Goal: Task Accomplishment & Management: Use online tool/utility

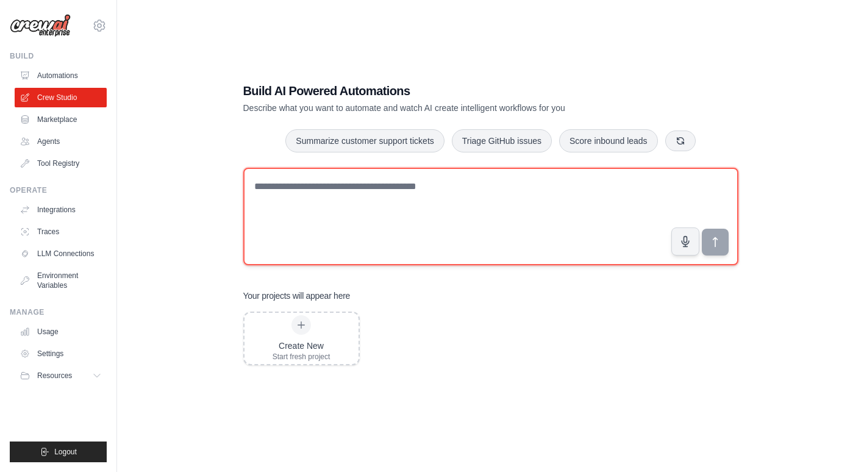
click at [486, 183] on textarea at bounding box center [490, 217] width 495 height 98
type textarea "**********"
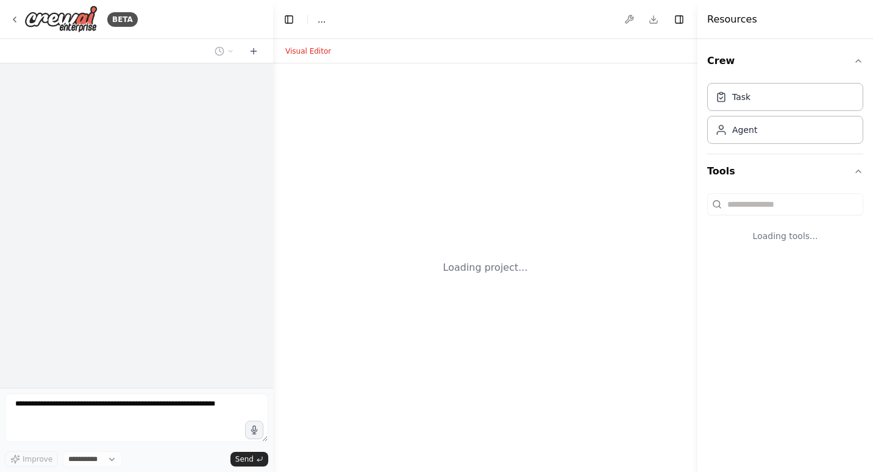
select select "****"
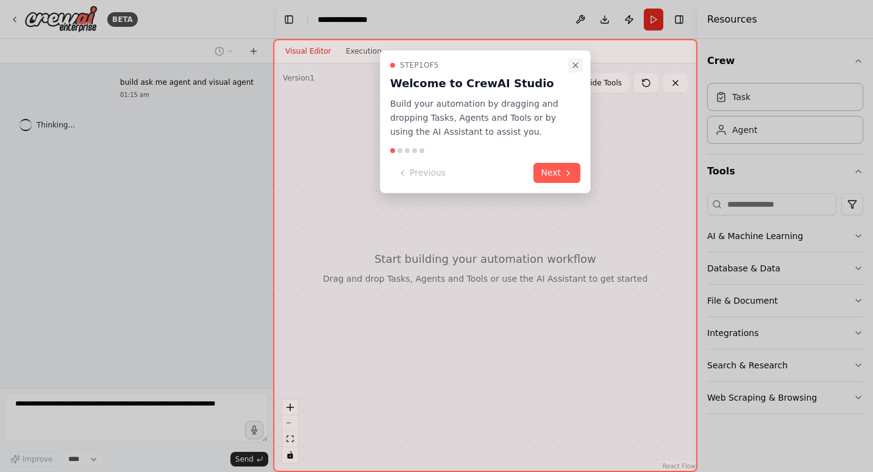
click at [573, 64] on icon "Close walkthrough" at bounding box center [576, 65] width 10 height 10
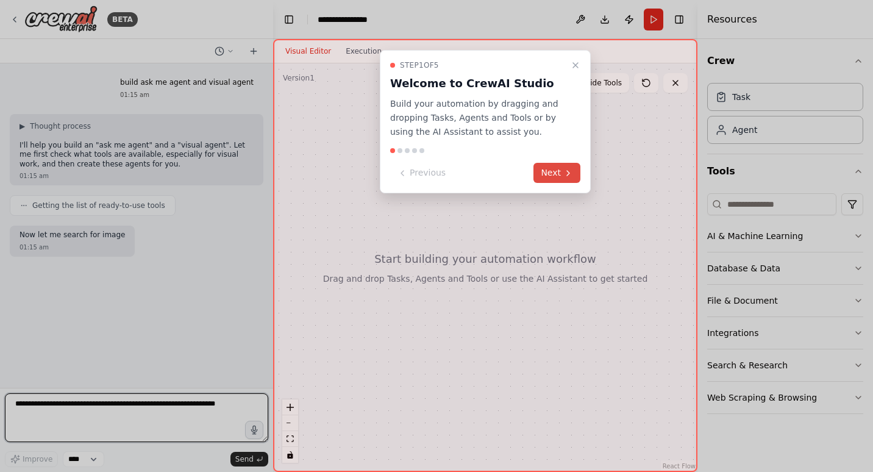
click at [550, 165] on button "Next" at bounding box center [556, 173] width 47 height 20
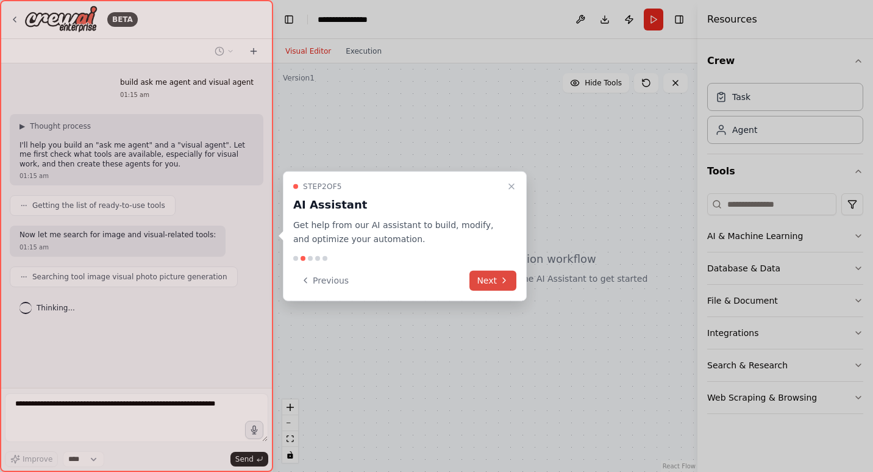
click at [495, 290] on button "Next" at bounding box center [492, 280] width 47 height 20
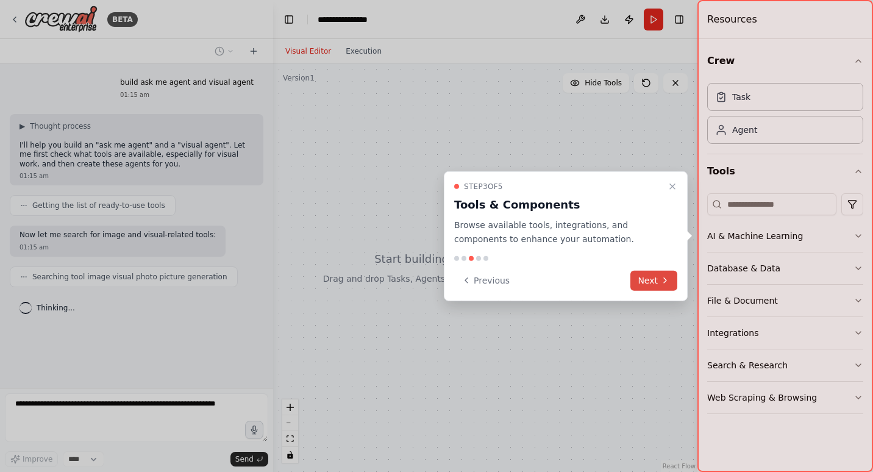
click at [642, 279] on button "Next" at bounding box center [653, 280] width 47 height 20
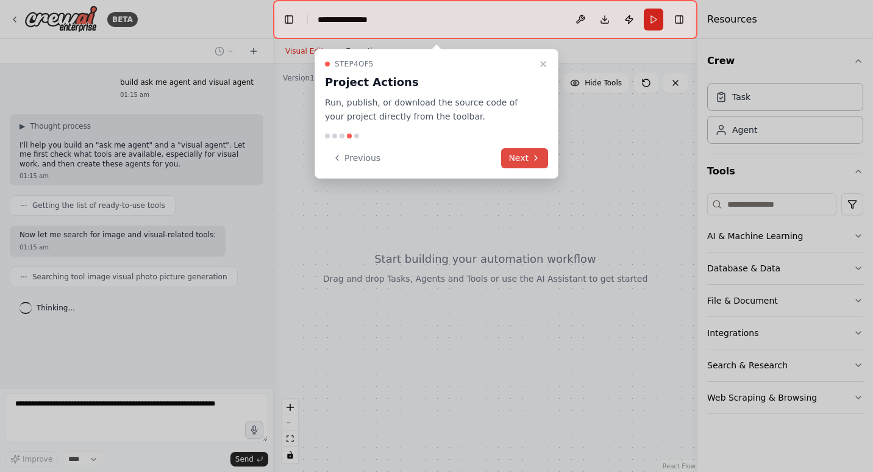
click at [538, 150] on button "Next" at bounding box center [524, 158] width 47 height 20
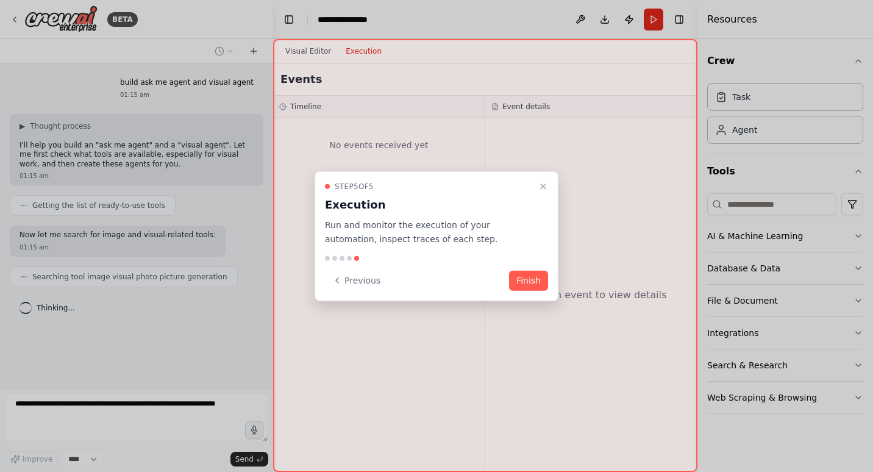
click at [531, 290] on button "Finish" at bounding box center [528, 280] width 39 height 20
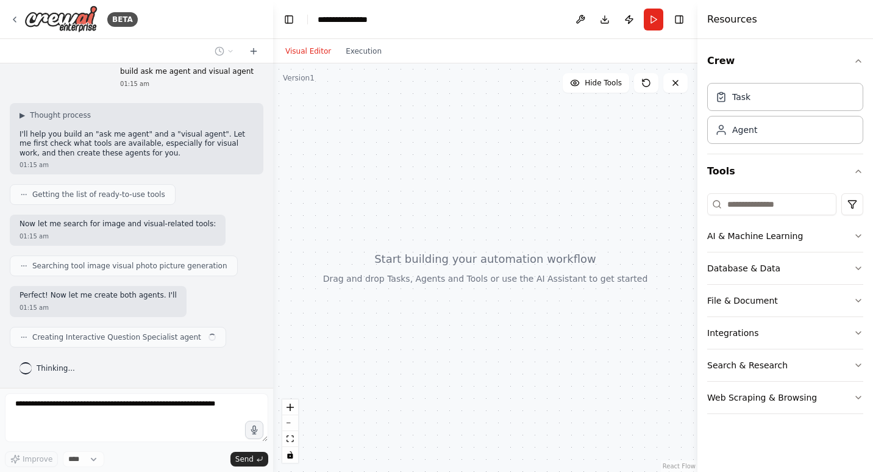
scroll to position [20, 0]
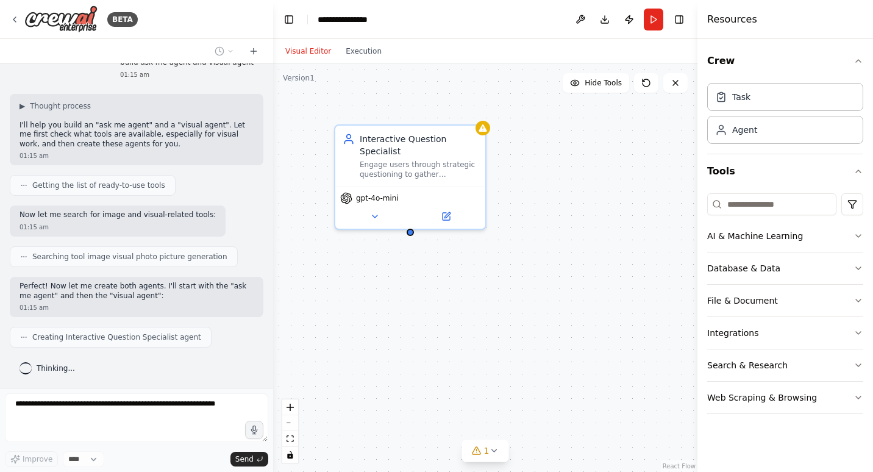
click at [384, 254] on div "Interactive Question Specialist Engage users through strategic questioning to g…" at bounding box center [485, 267] width 424 height 408
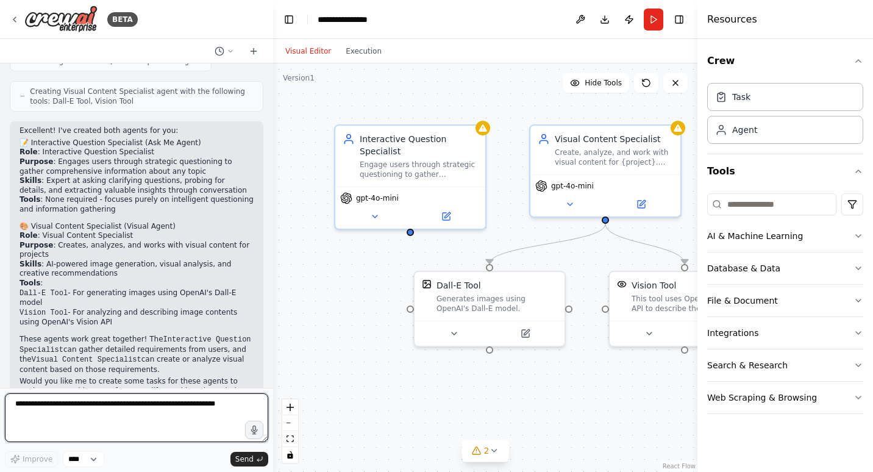
scroll to position [311, 0]
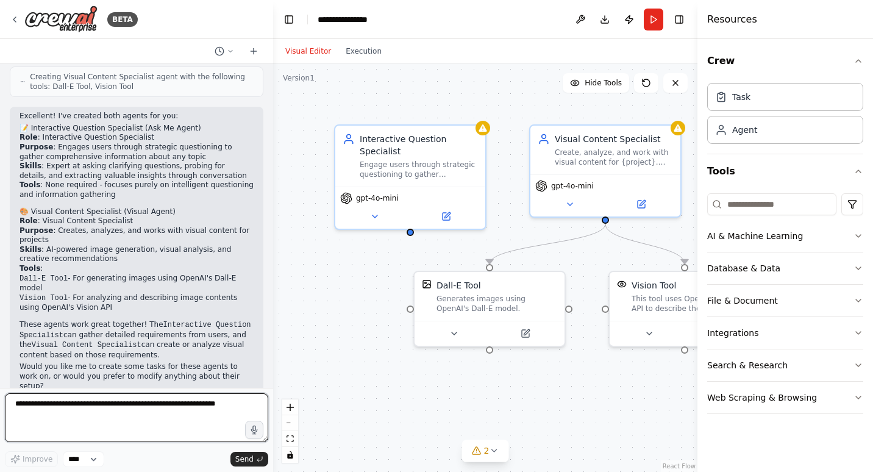
click at [40, 415] on textarea at bounding box center [136, 417] width 263 height 49
click at [29, 132] on h2 "📝 Interactive Question Specialist (Ask Me Agent)" at bounding box center [137, 129] width 234 height 10
click at [39, 157] on li "Purpose : Engages users through strategic questioning to gather comprehensive i…" at bounding box center [137, 152] width 234 height 19
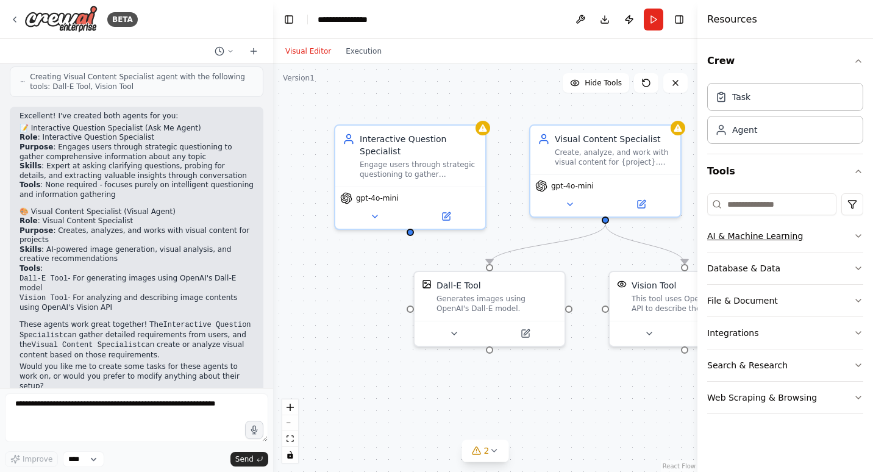
click at [856, 238] on icon "button" at bounding box center [858, 236] width 10 height 10
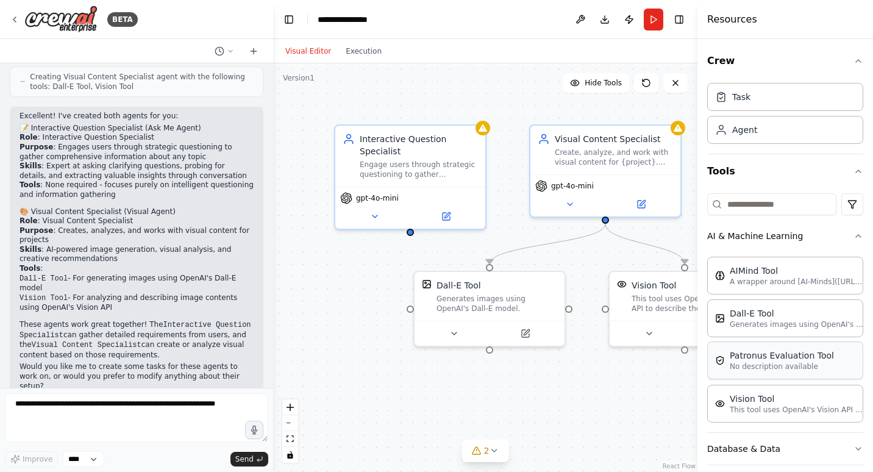
scroll to position [142, 0]
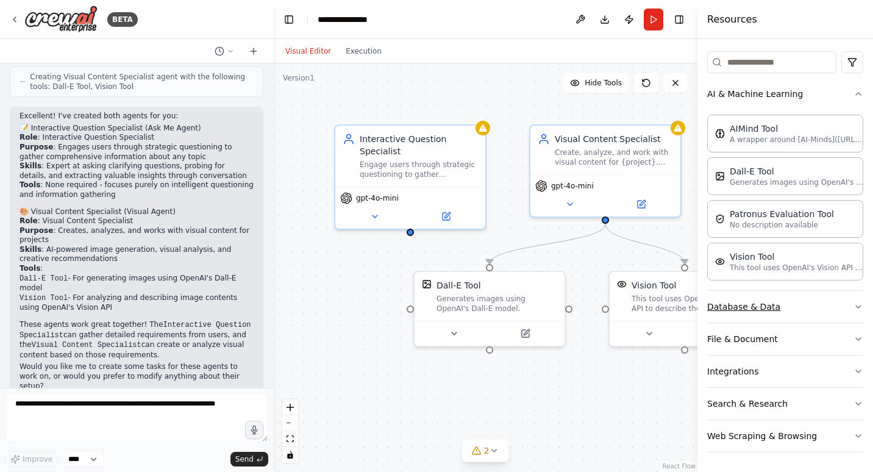
click at [853, 309] on icon "button" at bounding box center [858, 307] width 10 height 10
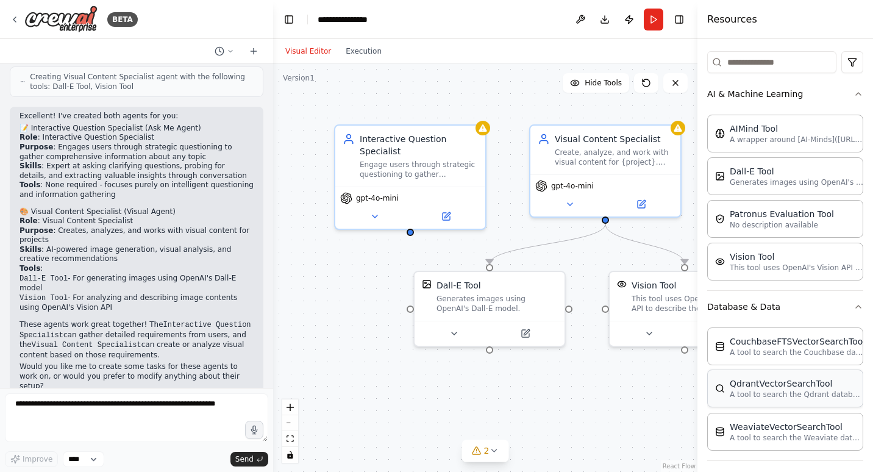
scroll to position [280, 0]
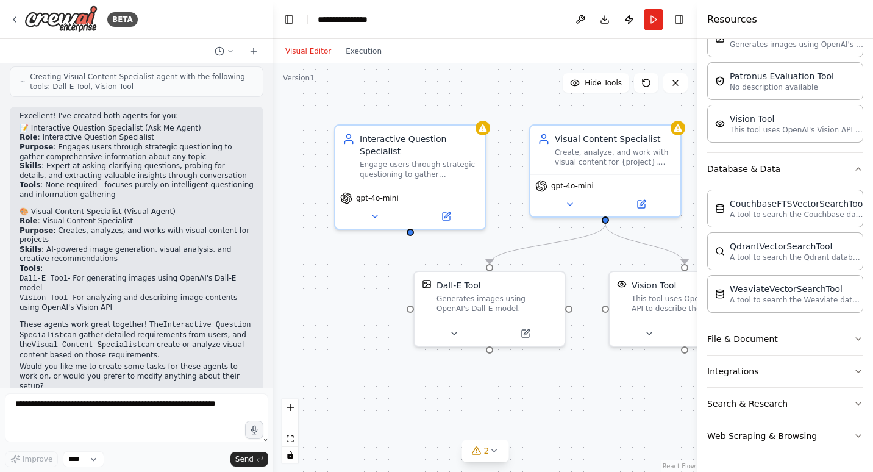
click at [853, 341] on icon "button" at bounding box center [858, 339] width 10 height 10
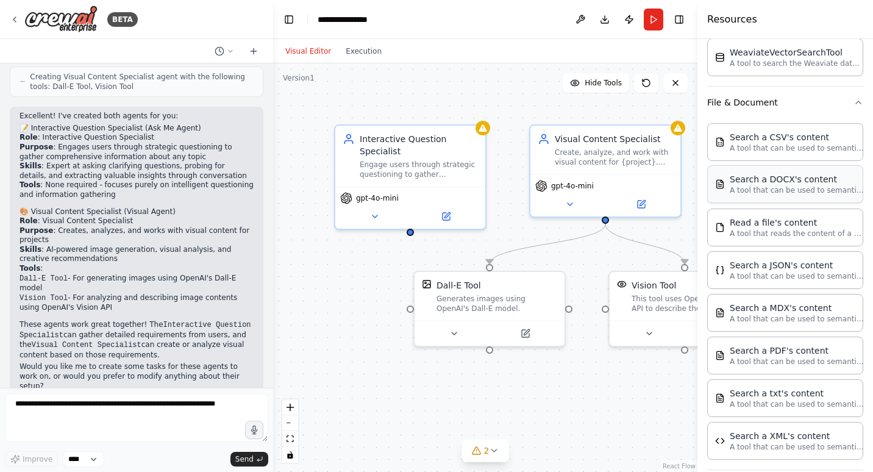
scroll to position [631, 0]
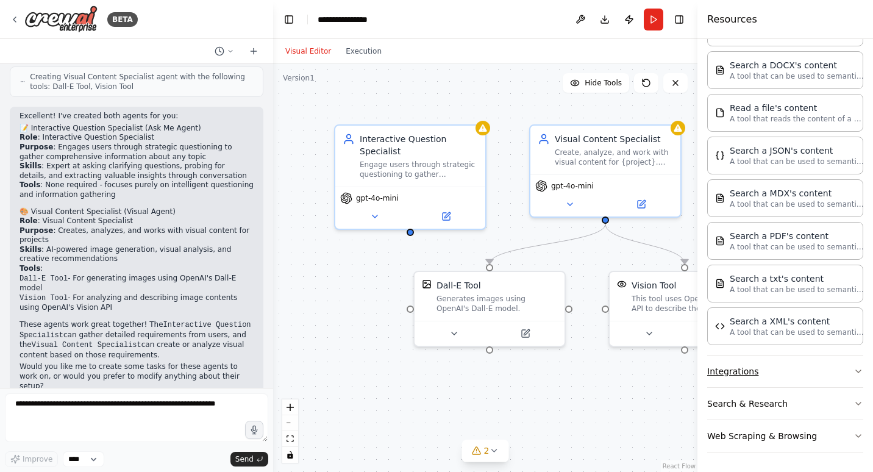
click at [856, 370] on icon "button" at bounding box center [858, 371] width 5 height 2
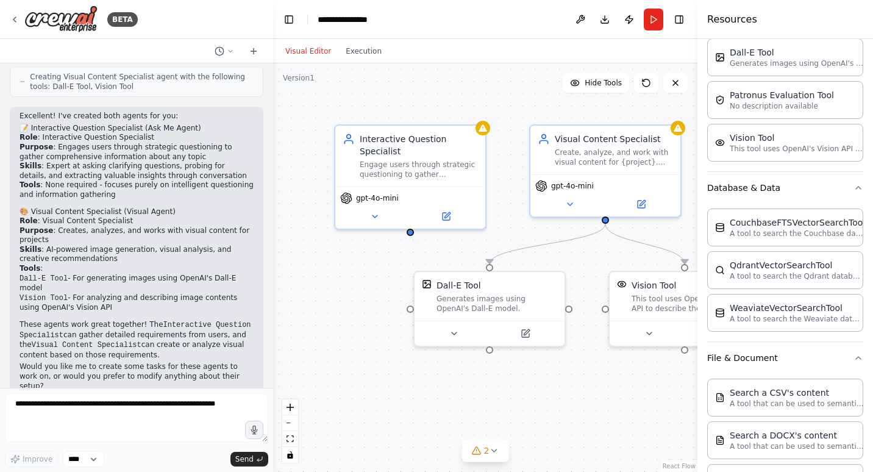
scroll to position [240, 0]
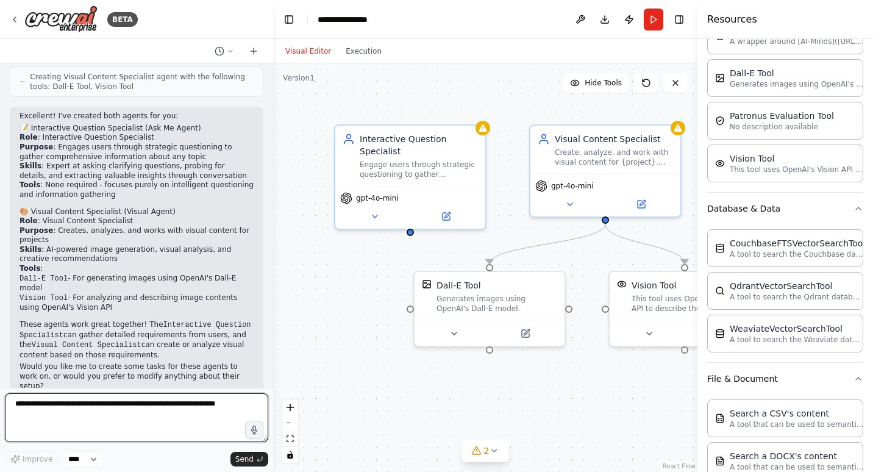
click at [60, 413] on textarea at bounding box center [136, 417] width 263 height 49
click at [51, 414] on textarea at bounding box center [136, 417] width 263 height 49
click at [100, 445] on div at bounding box center [136, 419] width 263 height 53
click at [93, 422] on textarea at bounding box center [136, 417] width 263 height 49
type textarea "**********"
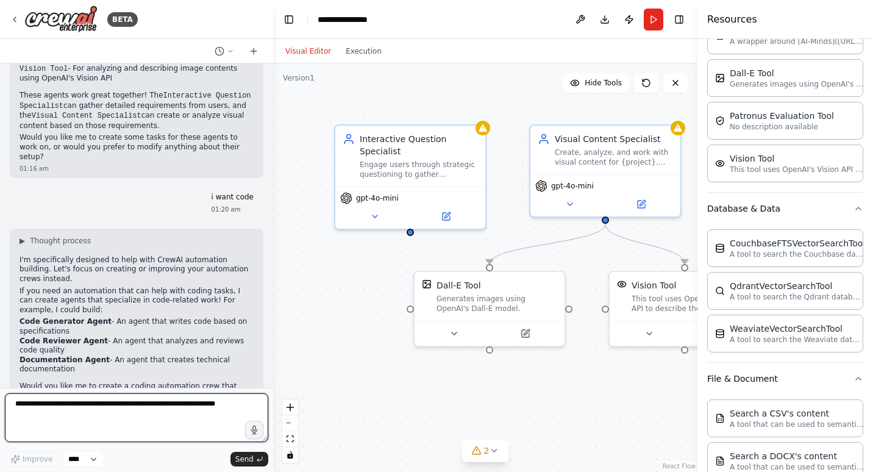
scroll to position [550, 0]
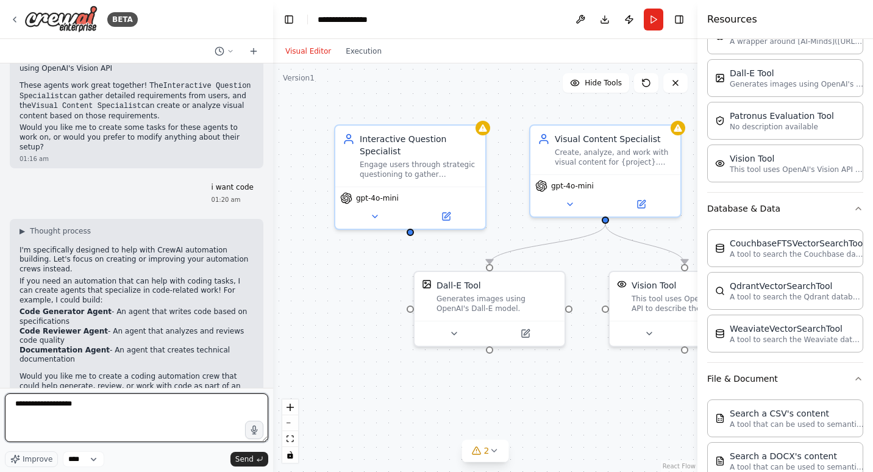
type textarea "**********"
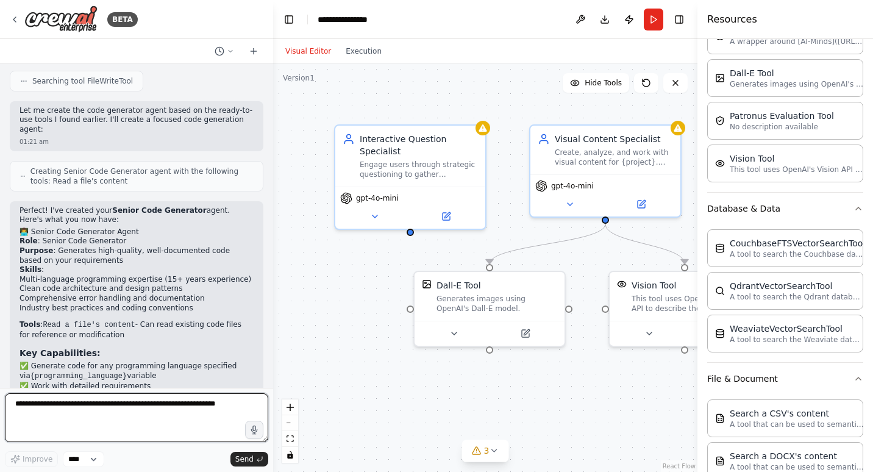
scroll to position [1202, 0]
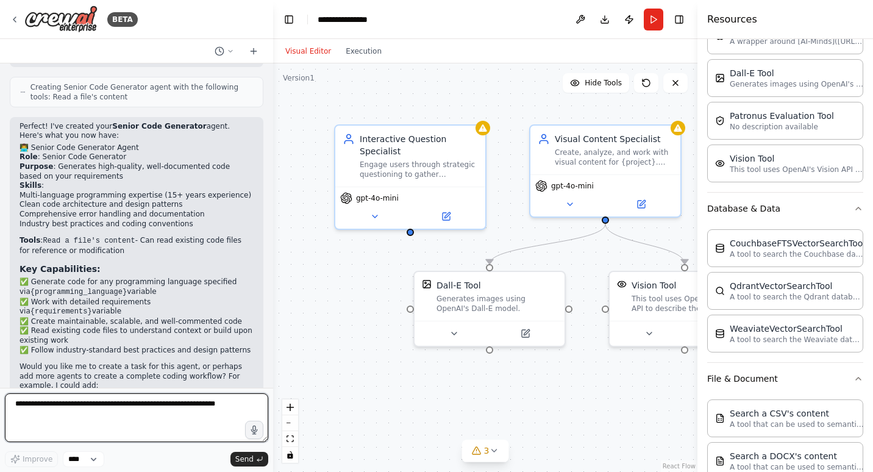
click at [215, 407] on textarea at bounding box center [136, 417] width 263 height 49
type textarea "*"
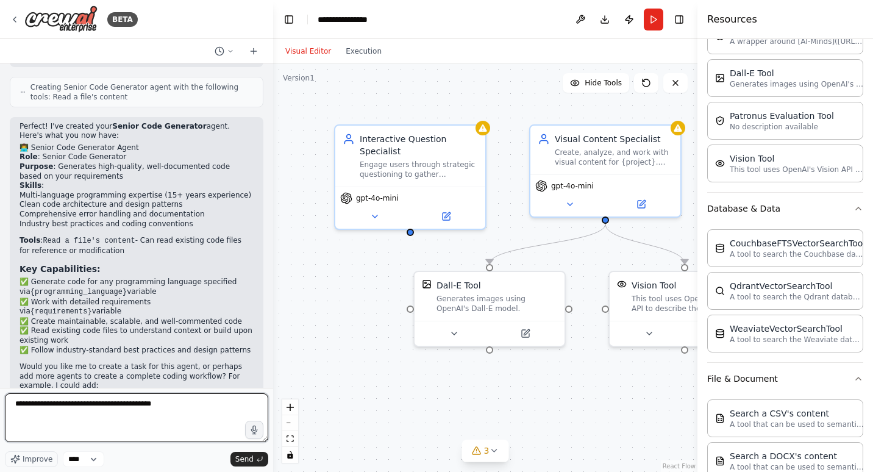
type textarea "**********"
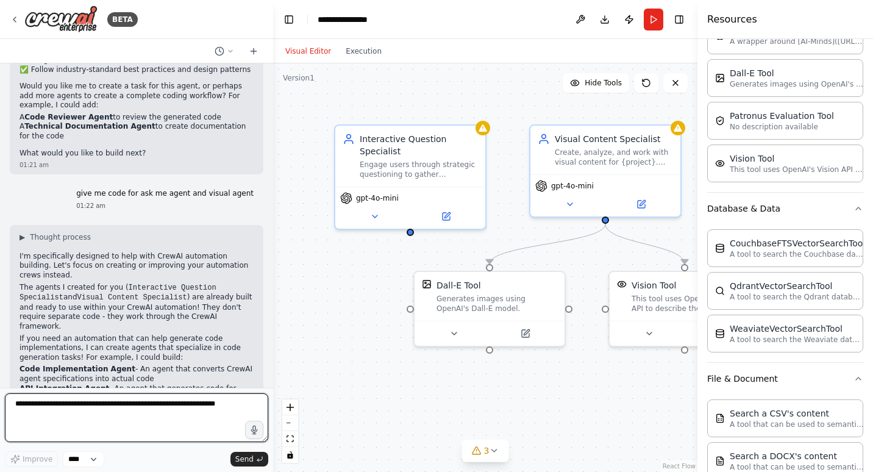
scroll to position [1492, 0]
